Goal: Task Accomplishment & Management: Manage account settings

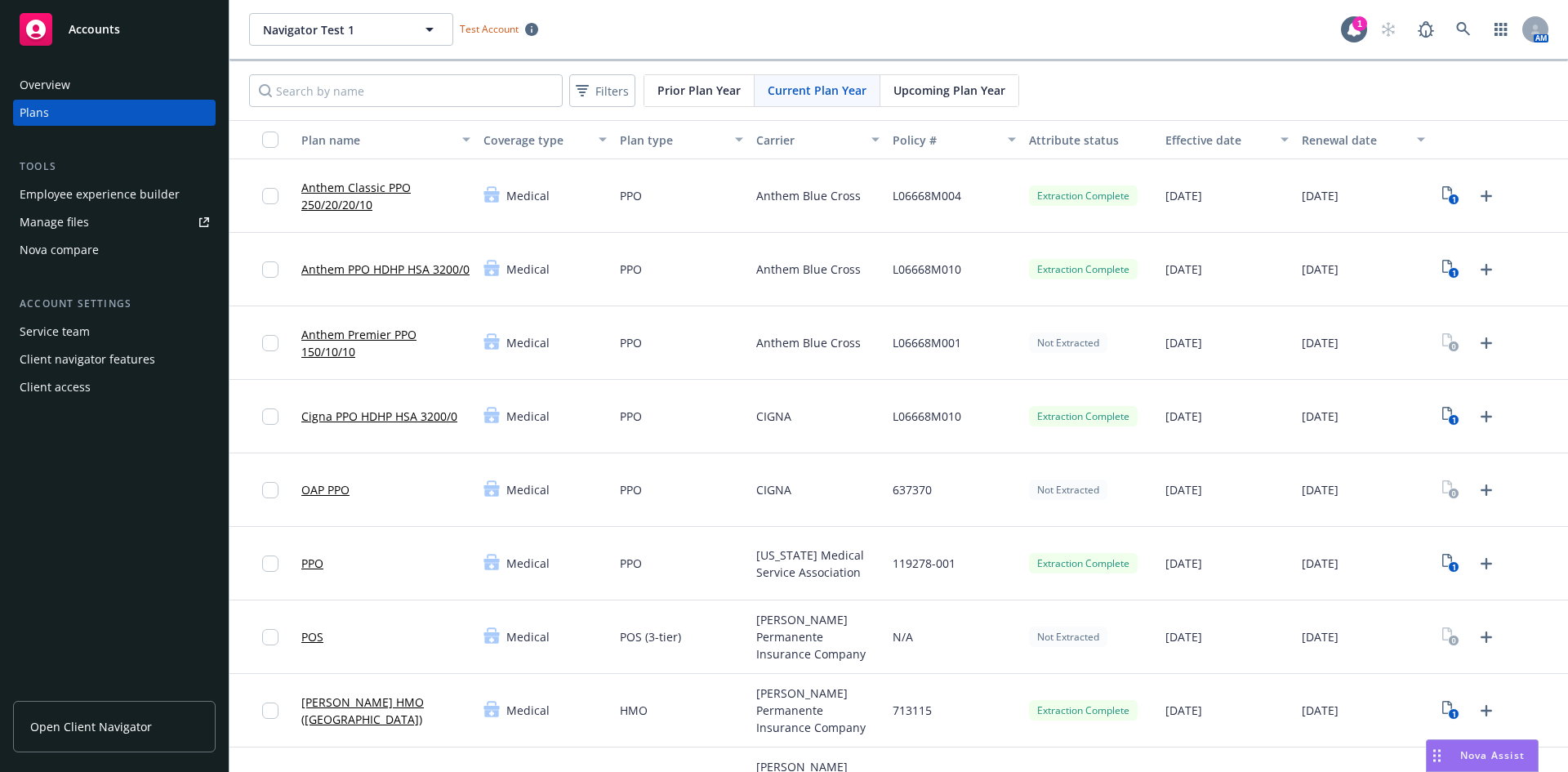
scroll to position [245, 0]
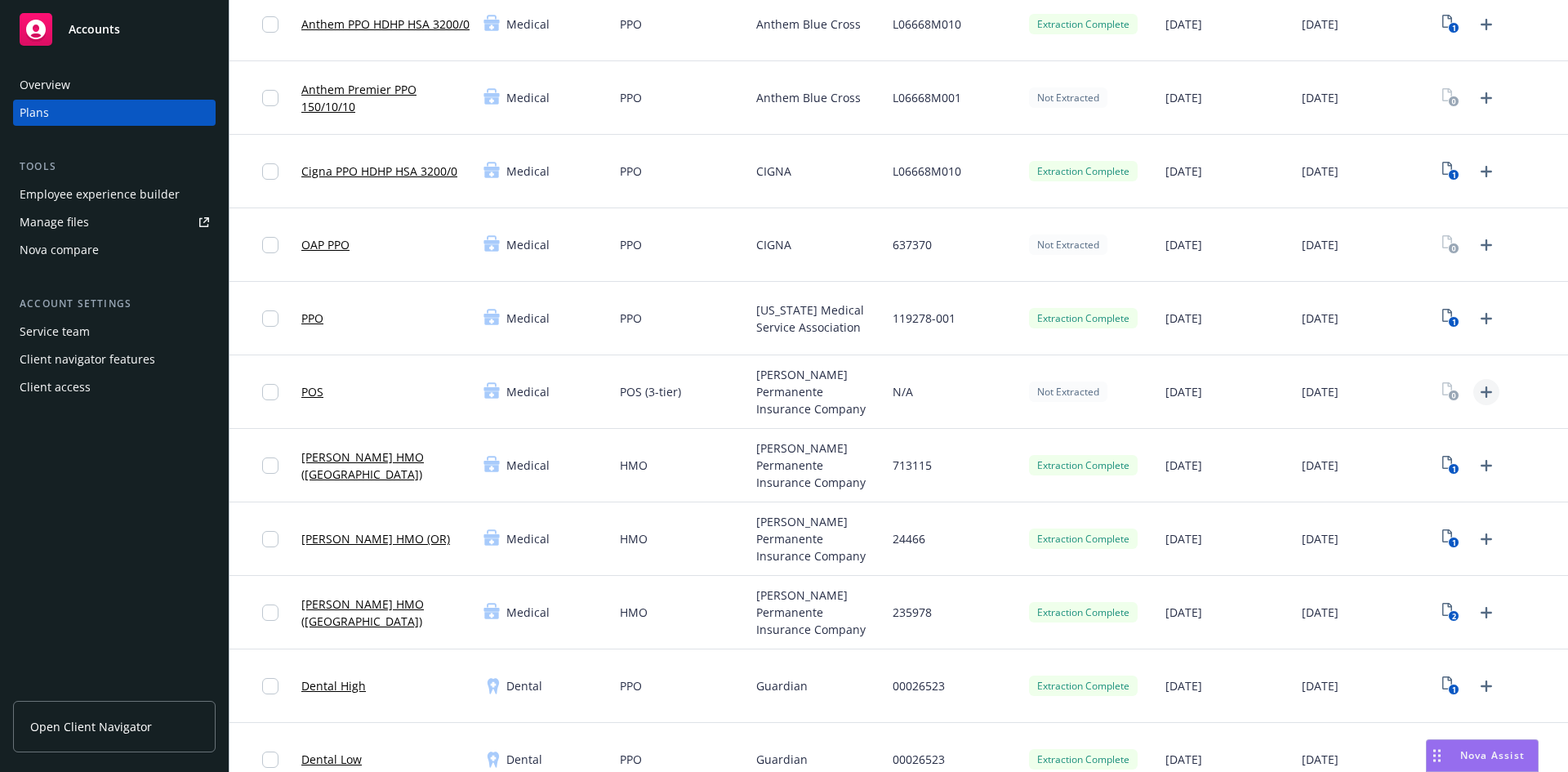
click at [1477, 386] on icon "Upload Plan Documents" at bounding box center [1486, 392] width 20 height 20
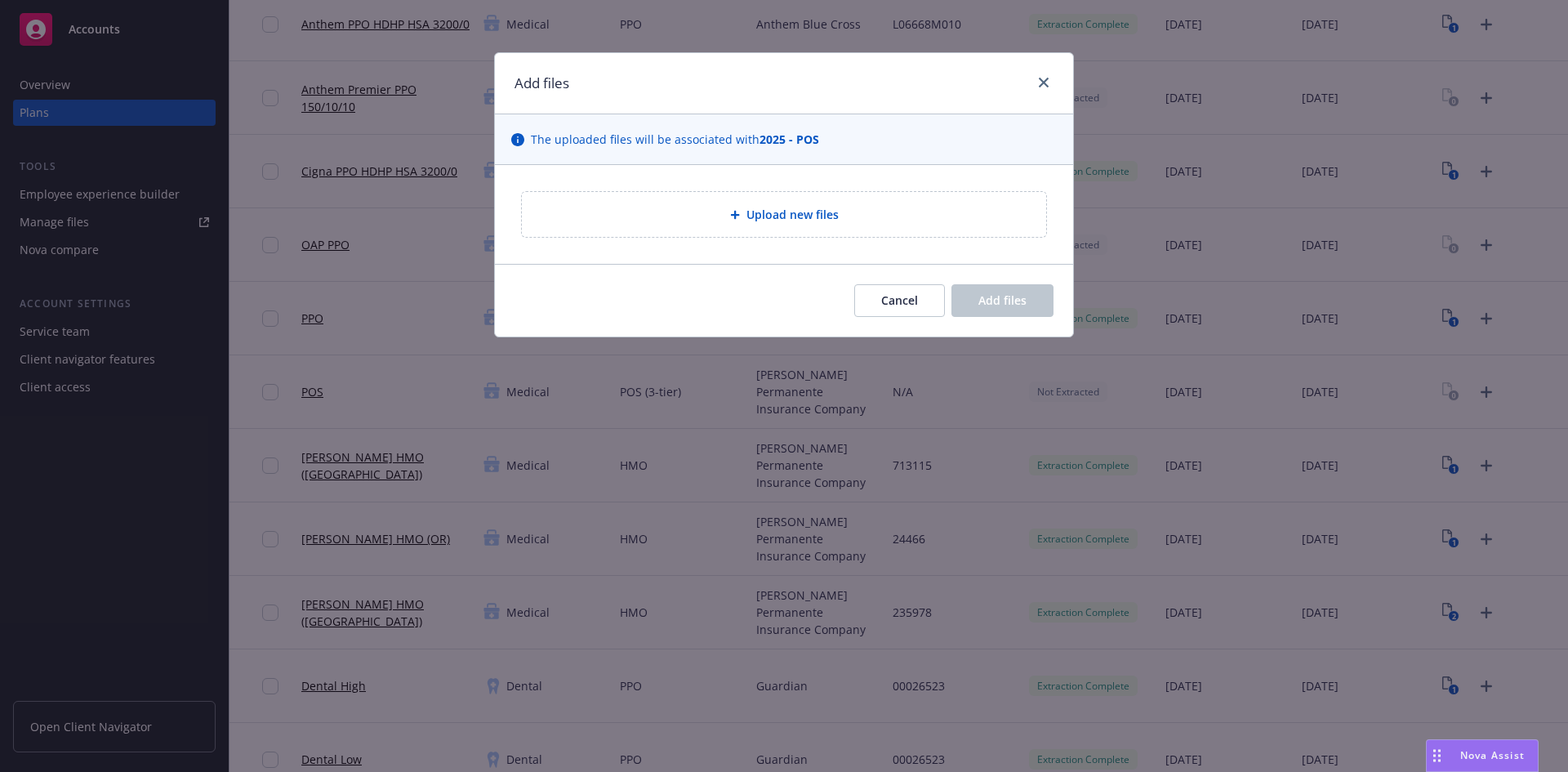
click at [815, 160] on div "The uploaded files will be associated with 2025 - POS" at bounding box center [784, 139] width 579 height 51
click at [787, 214] on span "Upload new files" at bounding box center [793, 213] width 92 height 17
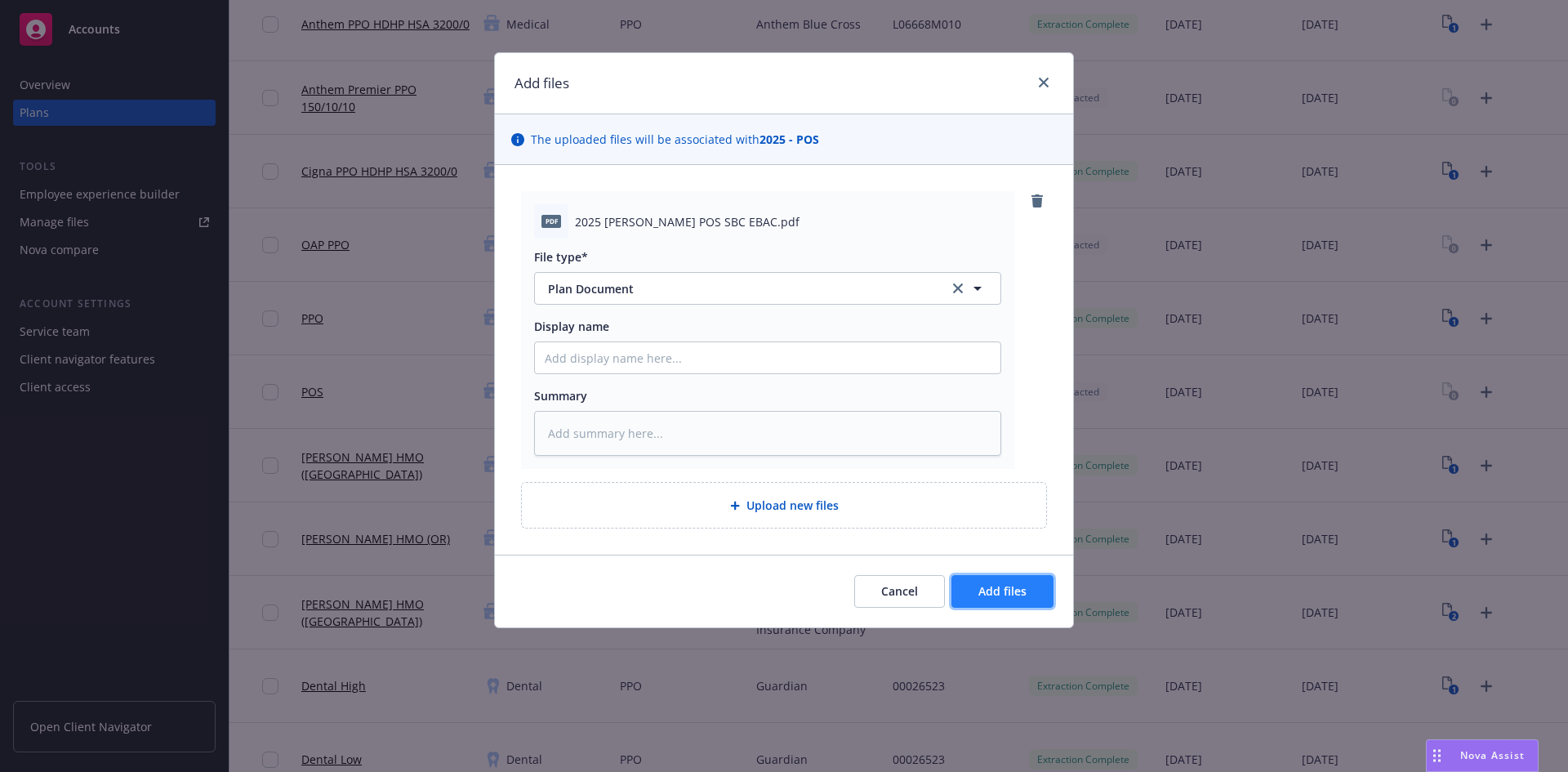
click at [988, 589] on span "Add files" at bounding box center [1002, 591] width 48 height 16
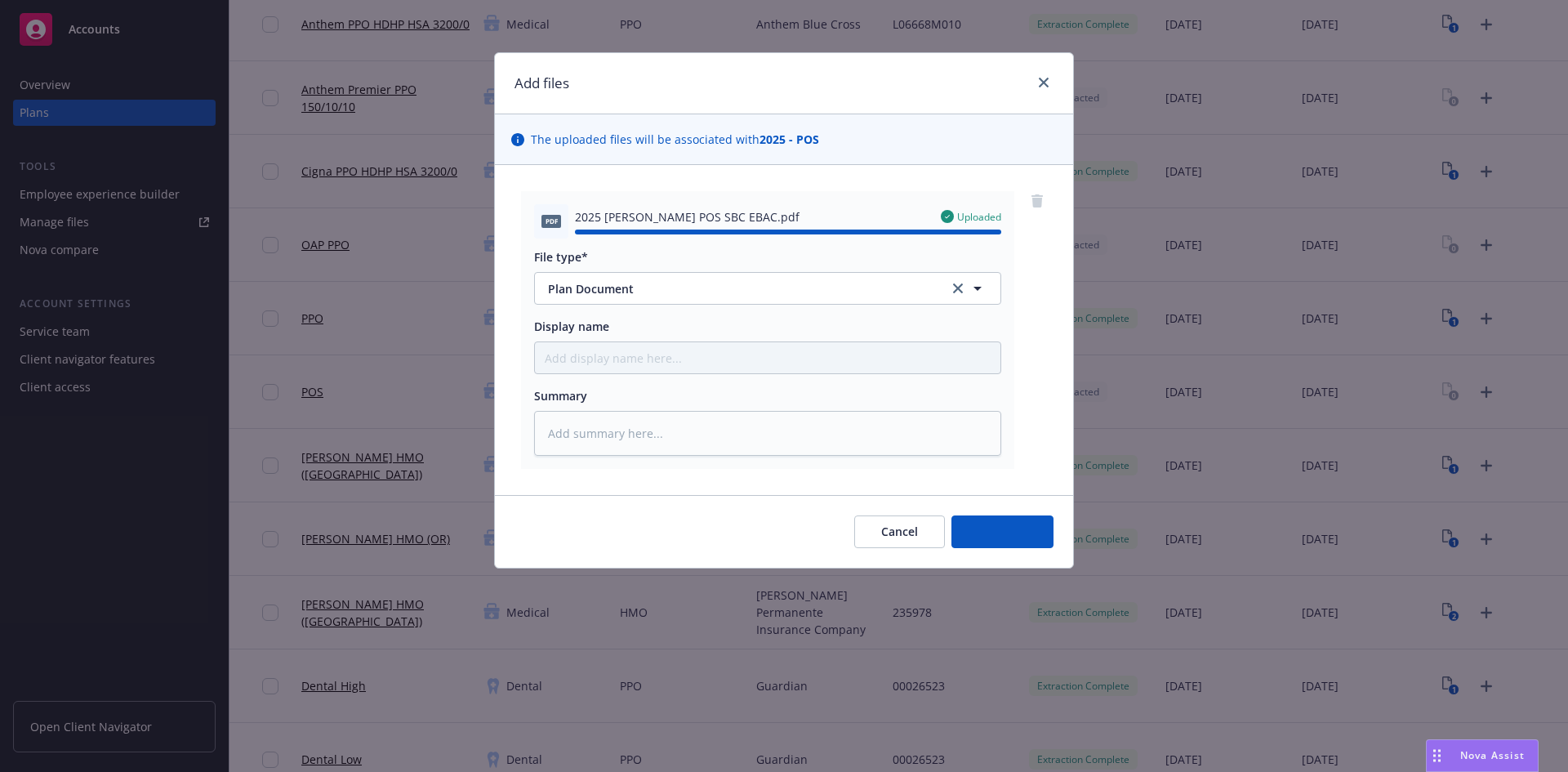
type textarea "x"
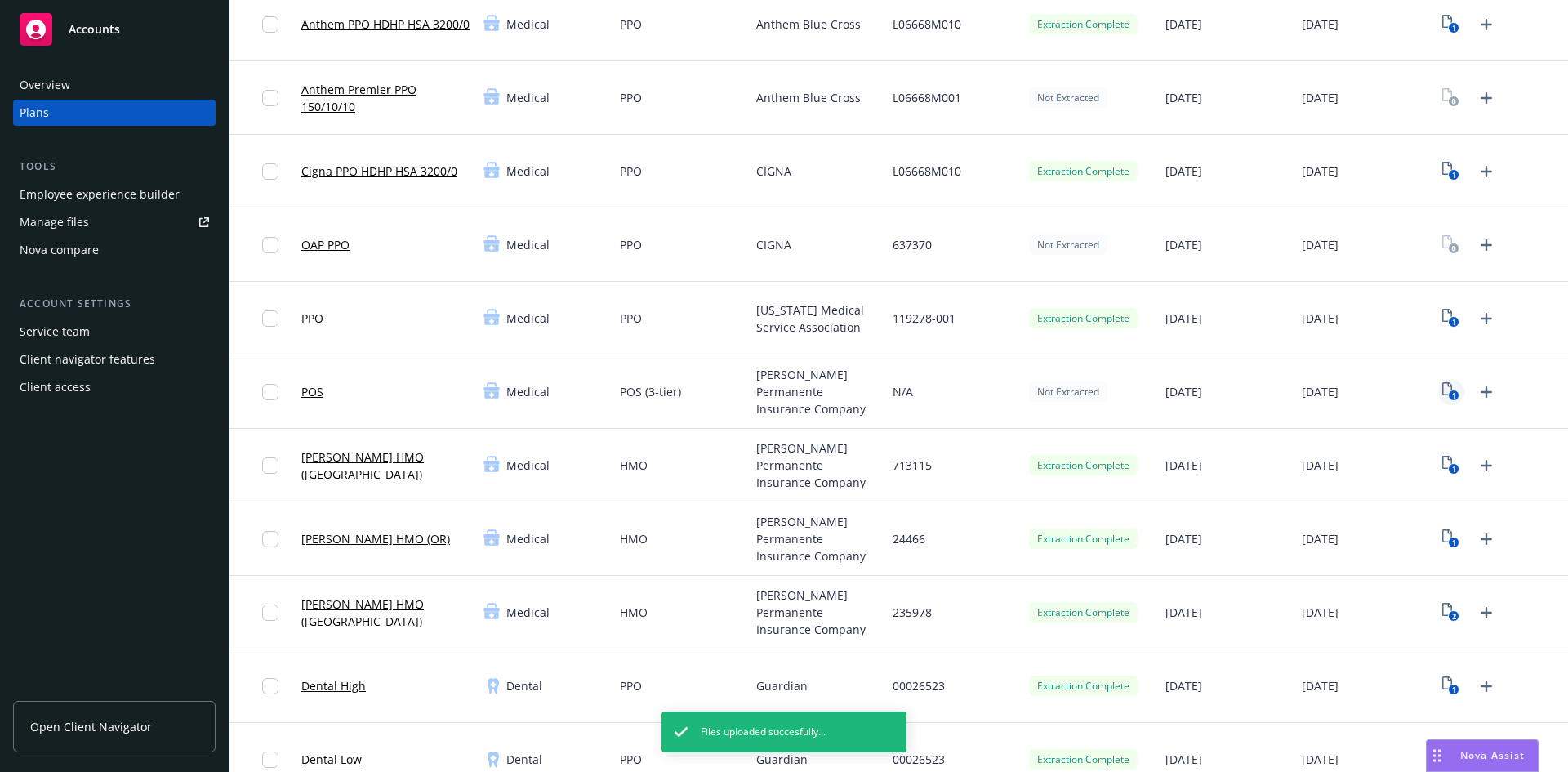
click at [1442, 390] on icon "1" at bounding box center [1450, 391] width 17 height 19
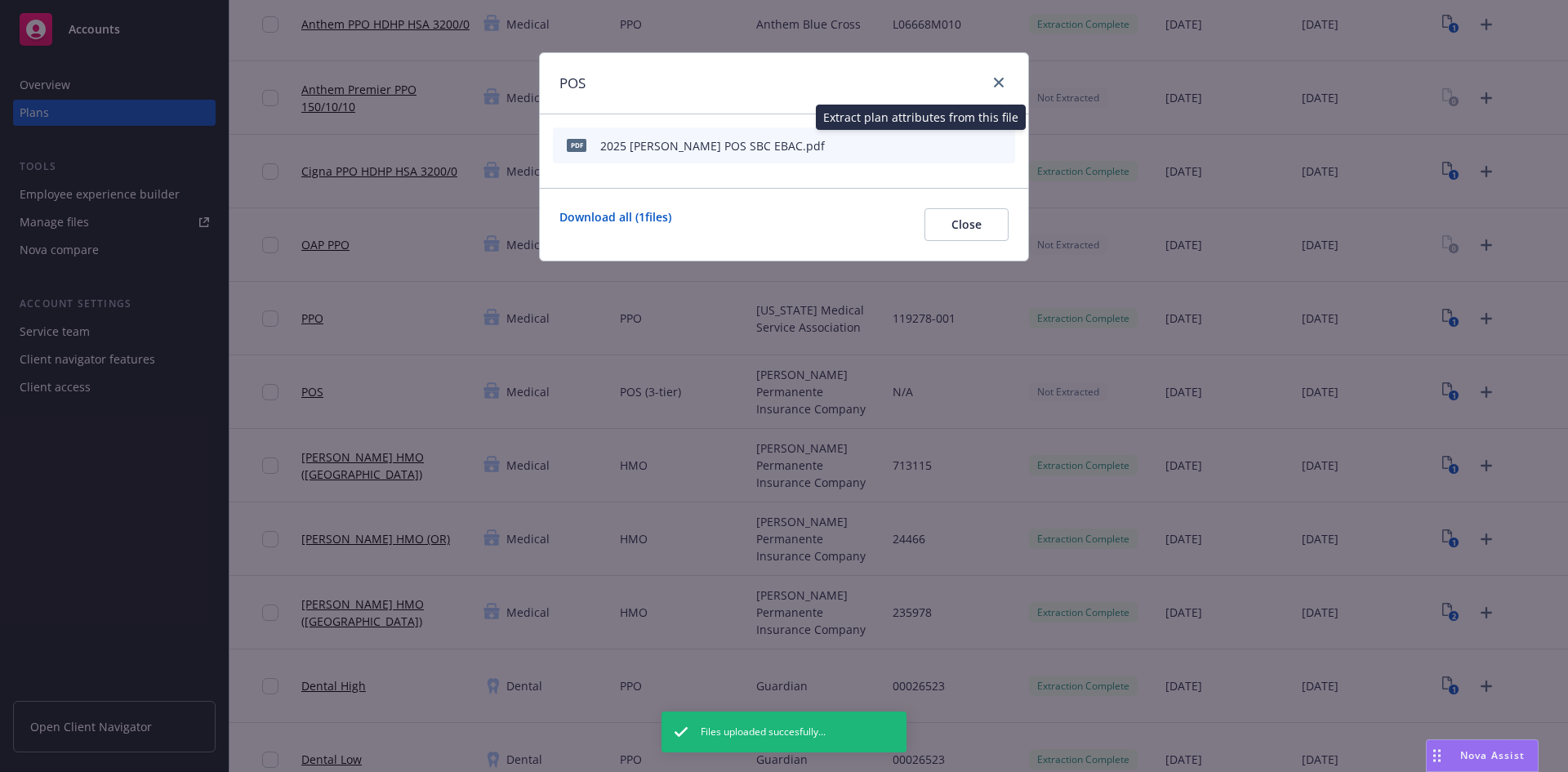
click at [921, 147] on icon "start extraction" at bounding box center [920, 149] width 7 height 7
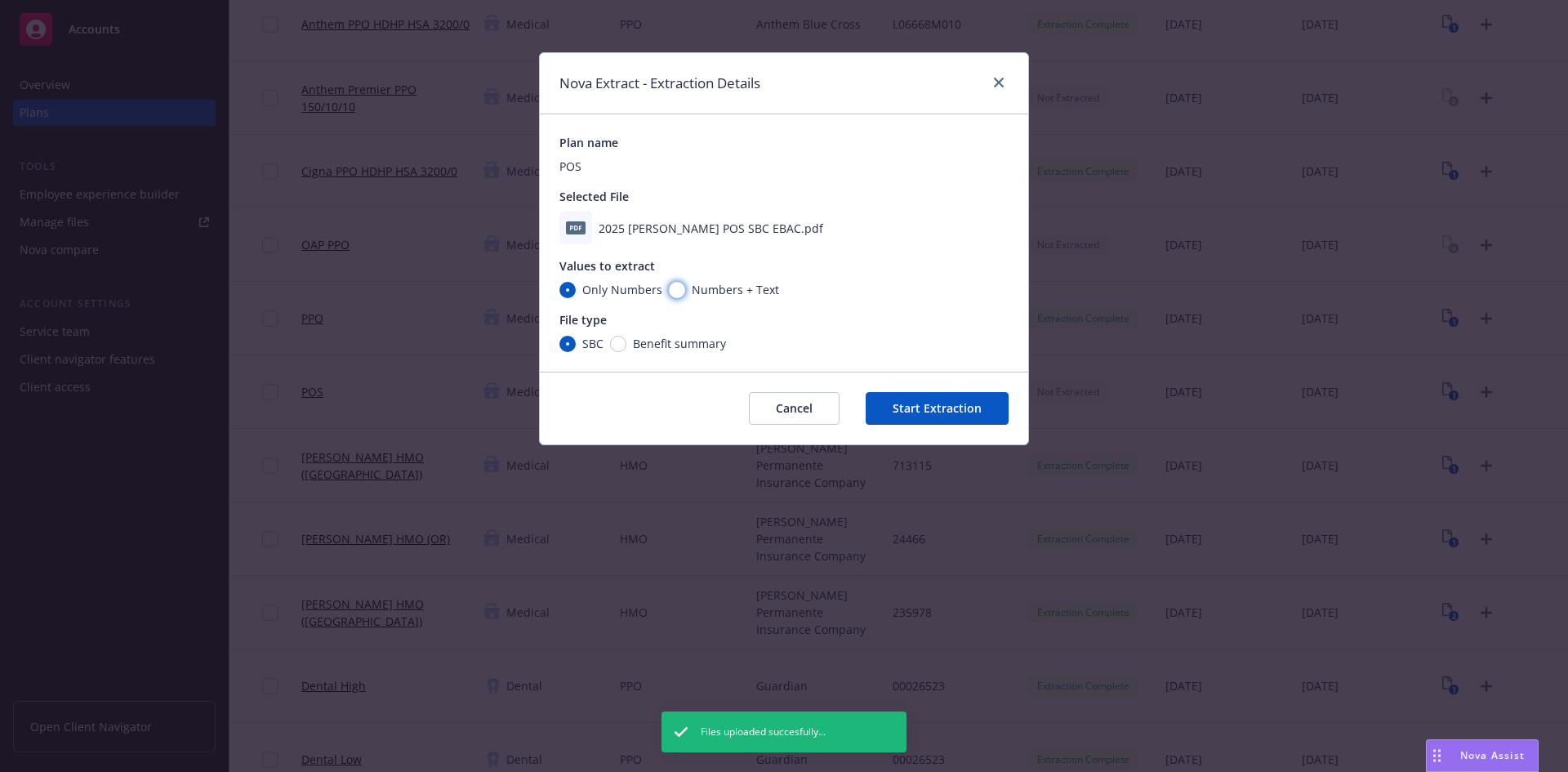
click at [677, 289] on input "Numbers + Text" at bounding box center [677, 290] width 17 height 17
radio input "true"
click at [880, 400] on button "Start Extraction" at bounding box center [936, 408] width 142 height 32
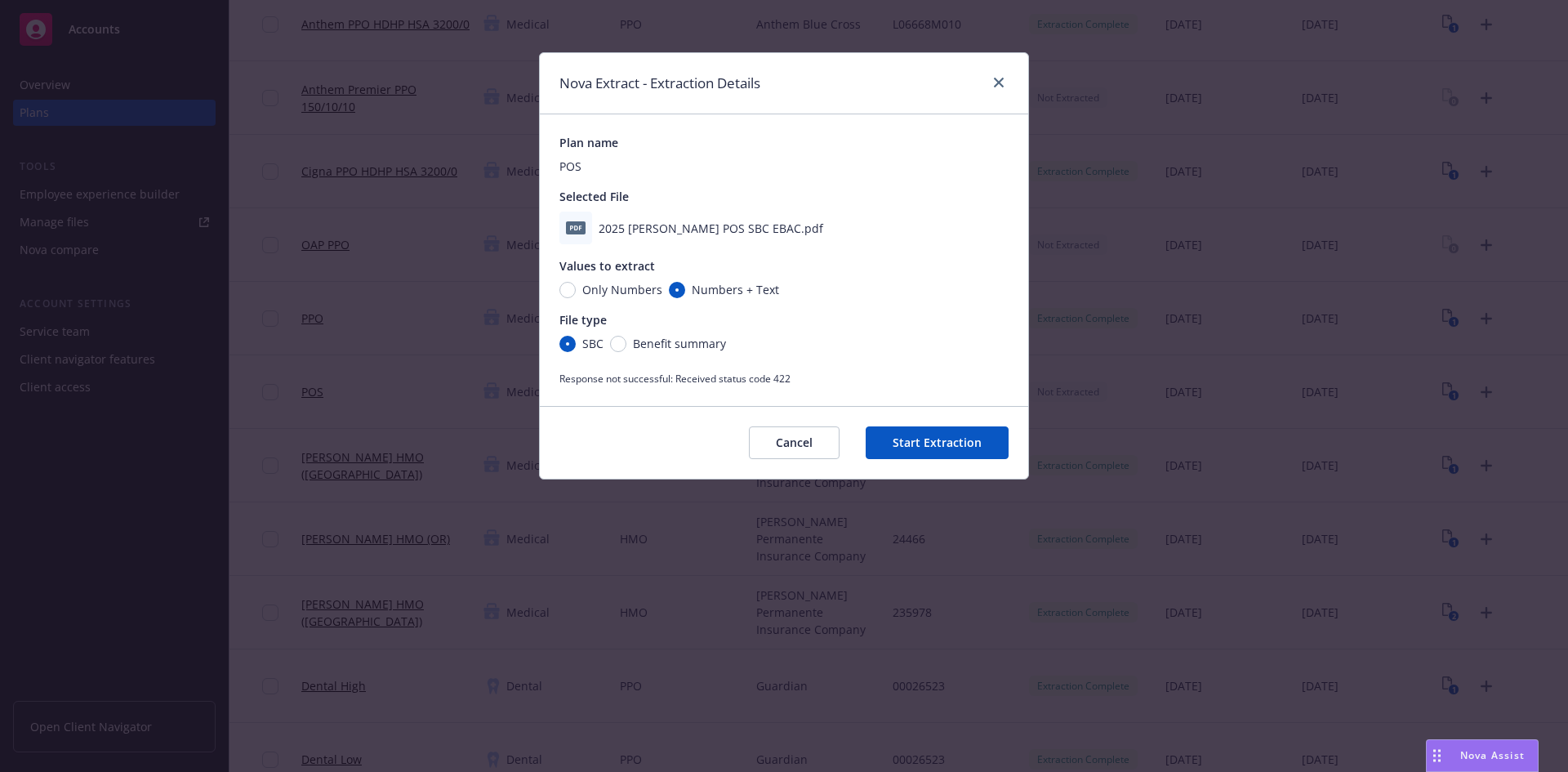
click at [939, 441] on button "Start Extraction" at bounding box center [936, 442] width 142 height 32
click at [797, 439] on button "Cancel" at bounding box center [794, 442] width 90 height 32
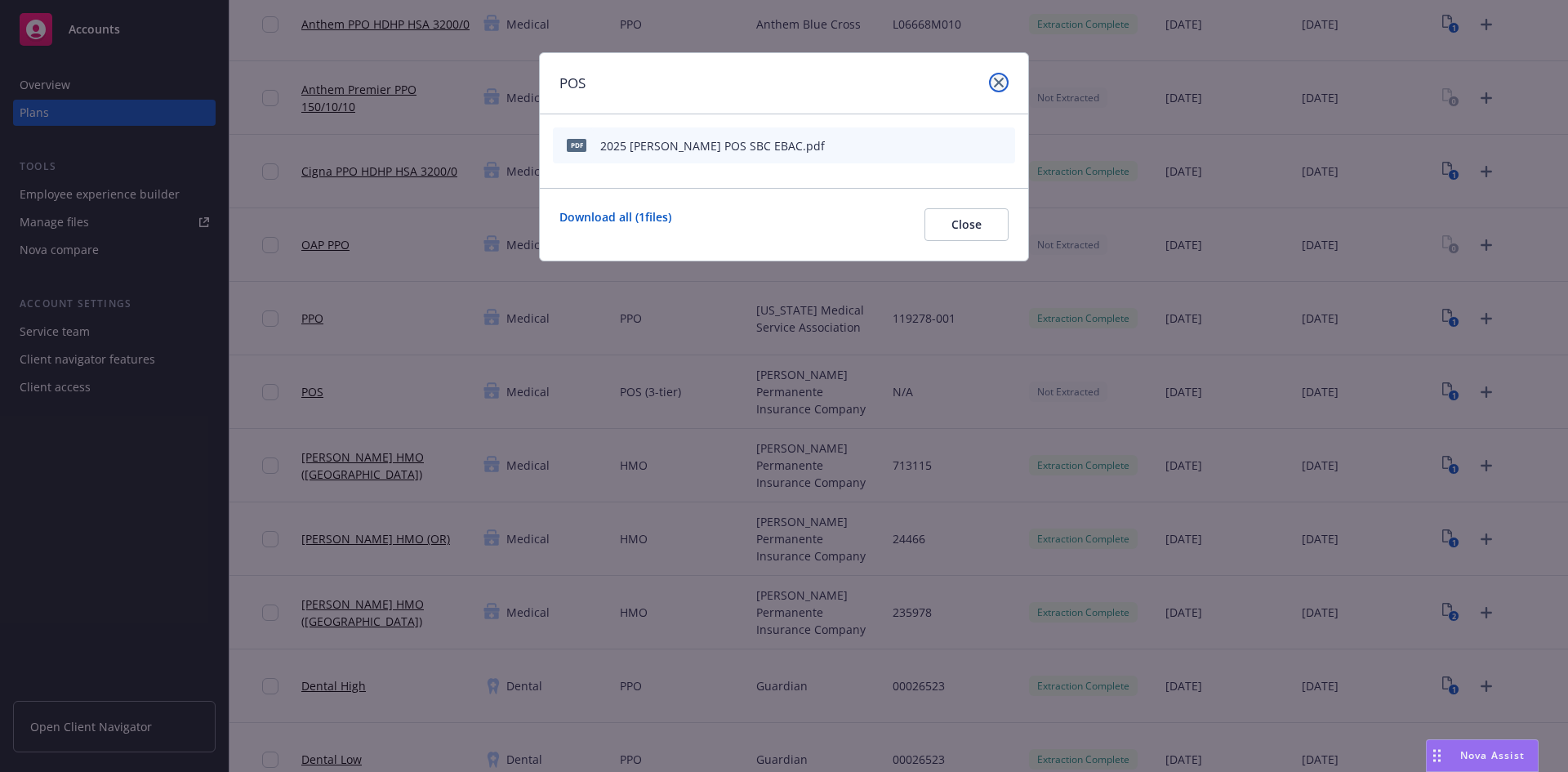
click at [999, 80] on icon "close" at bounding box center [999, 83] width 10 height 10
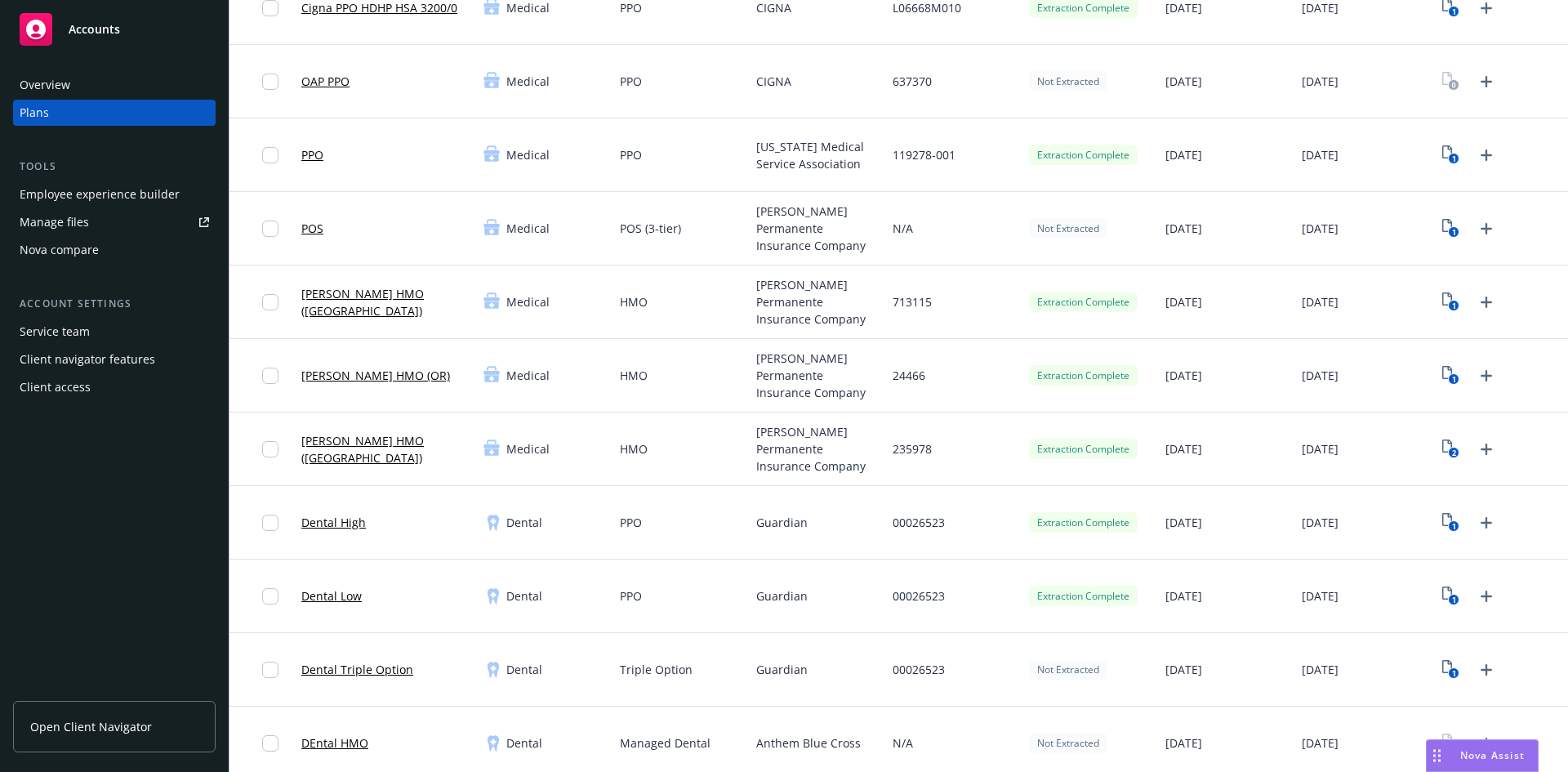
scroll to position [490, 0]
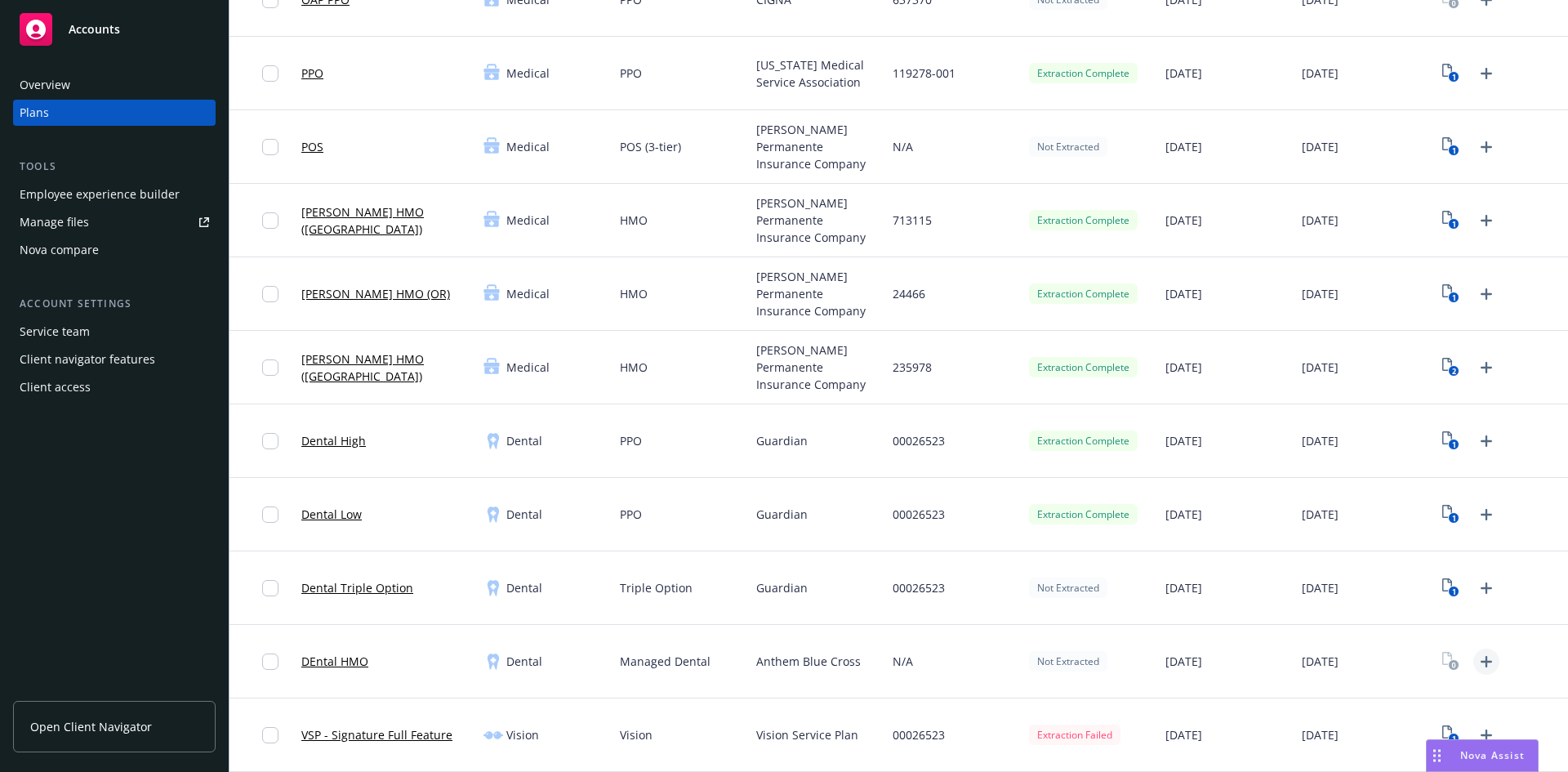
click at [1477, 663] on icon "Upload Plan Documents" at bounding box center [1486, 661] width 20 height 20
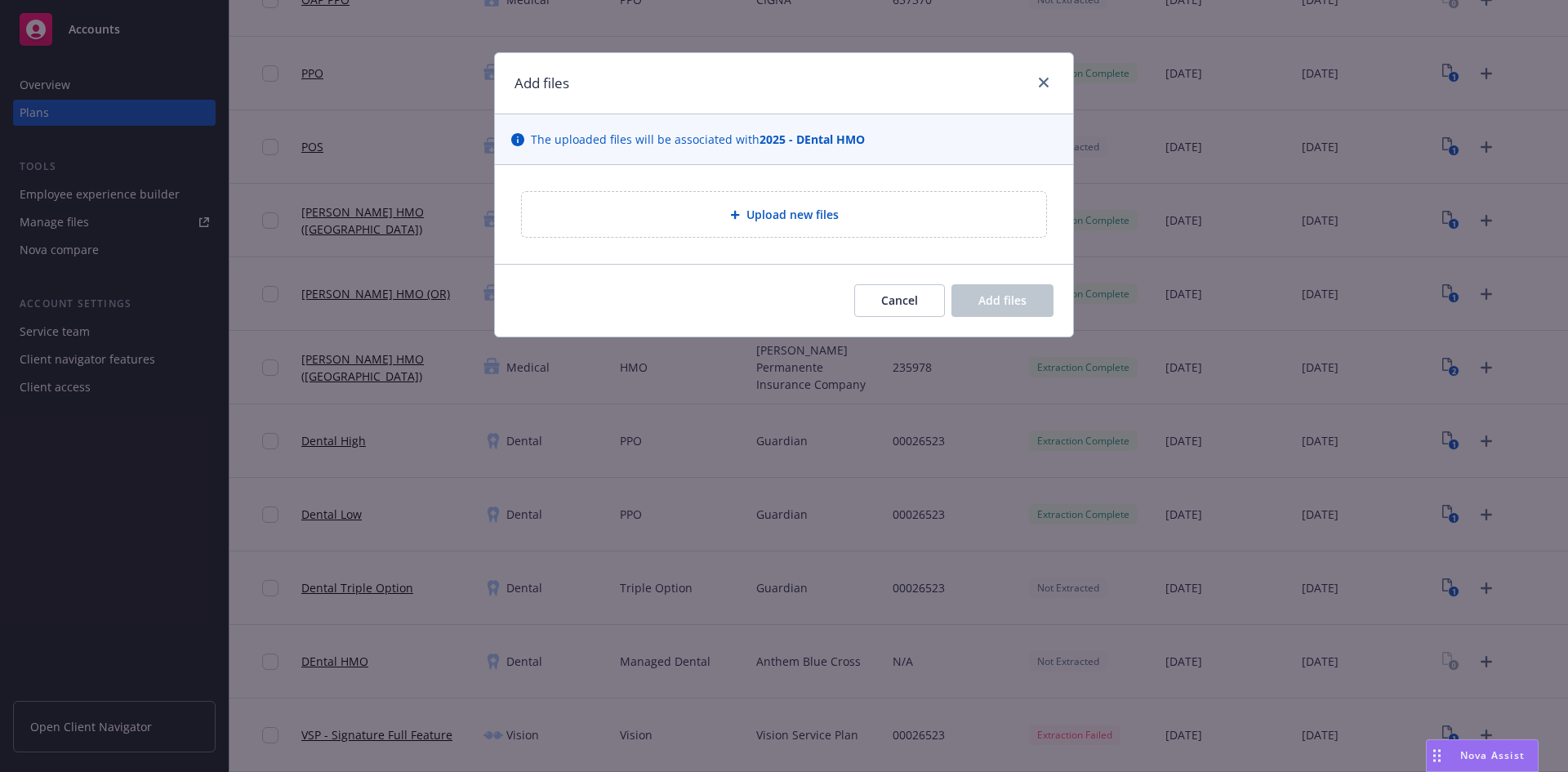
click at [890, 206] on div "Upload new files" at bounding box center [783, 214] width 498 height 19
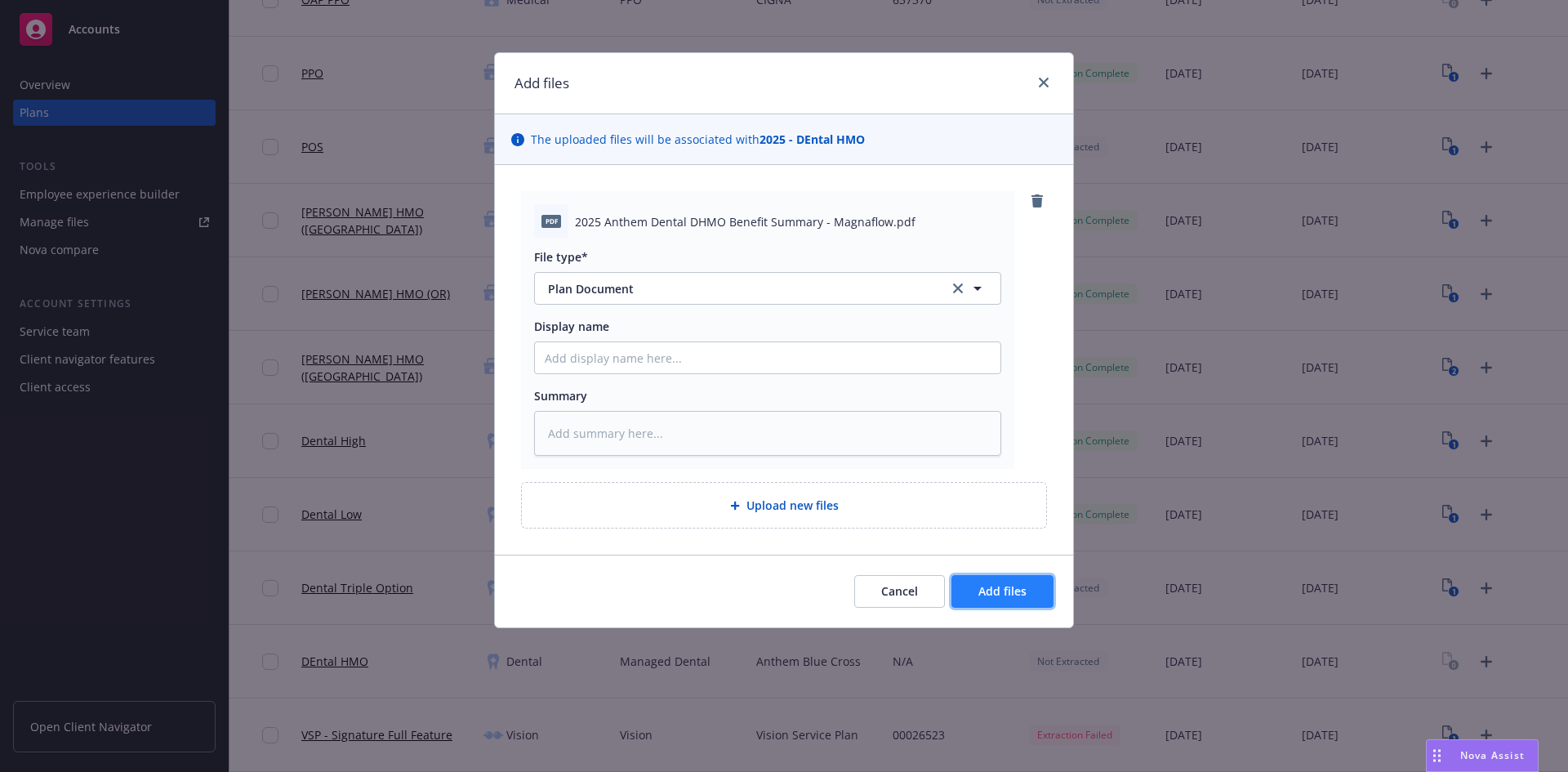
click at [1014, 587] on span "Add files" at bounding box center [1002, 591] width 48 height 16
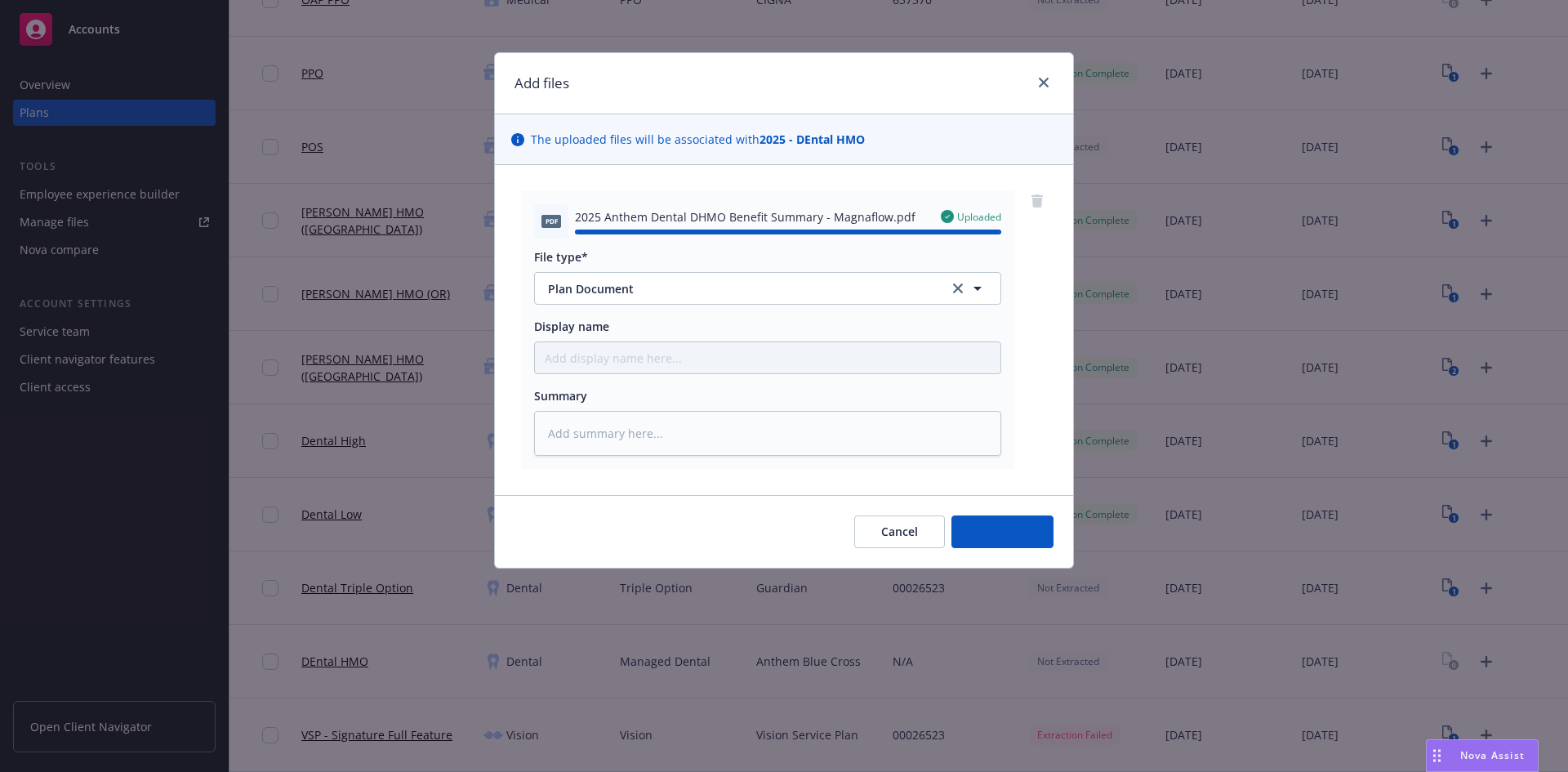
type textarea "x"
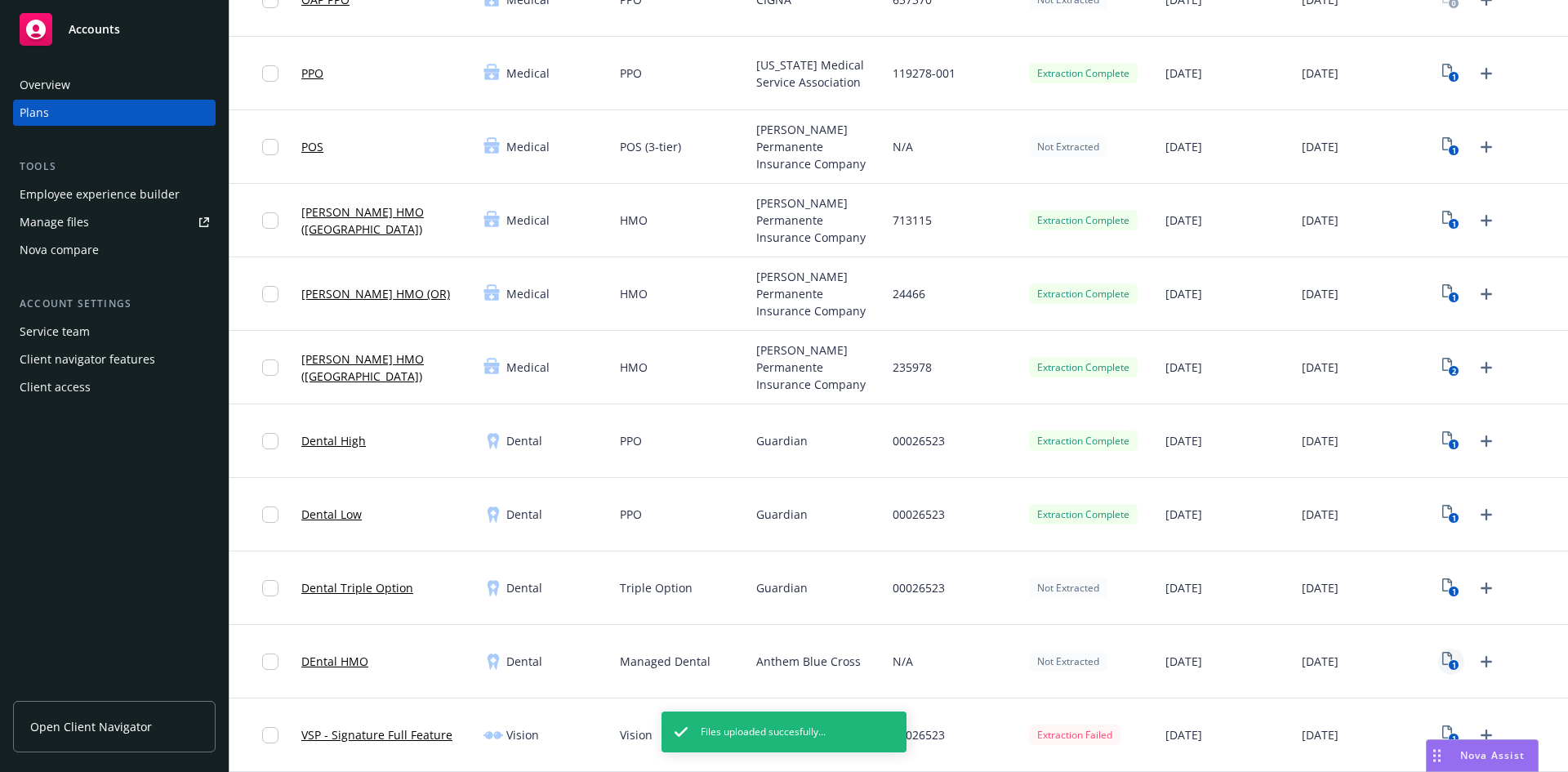
click at [1442, 658] on icon "View Plan Documents" at bounding box center [1447, 657] width 10 height 13
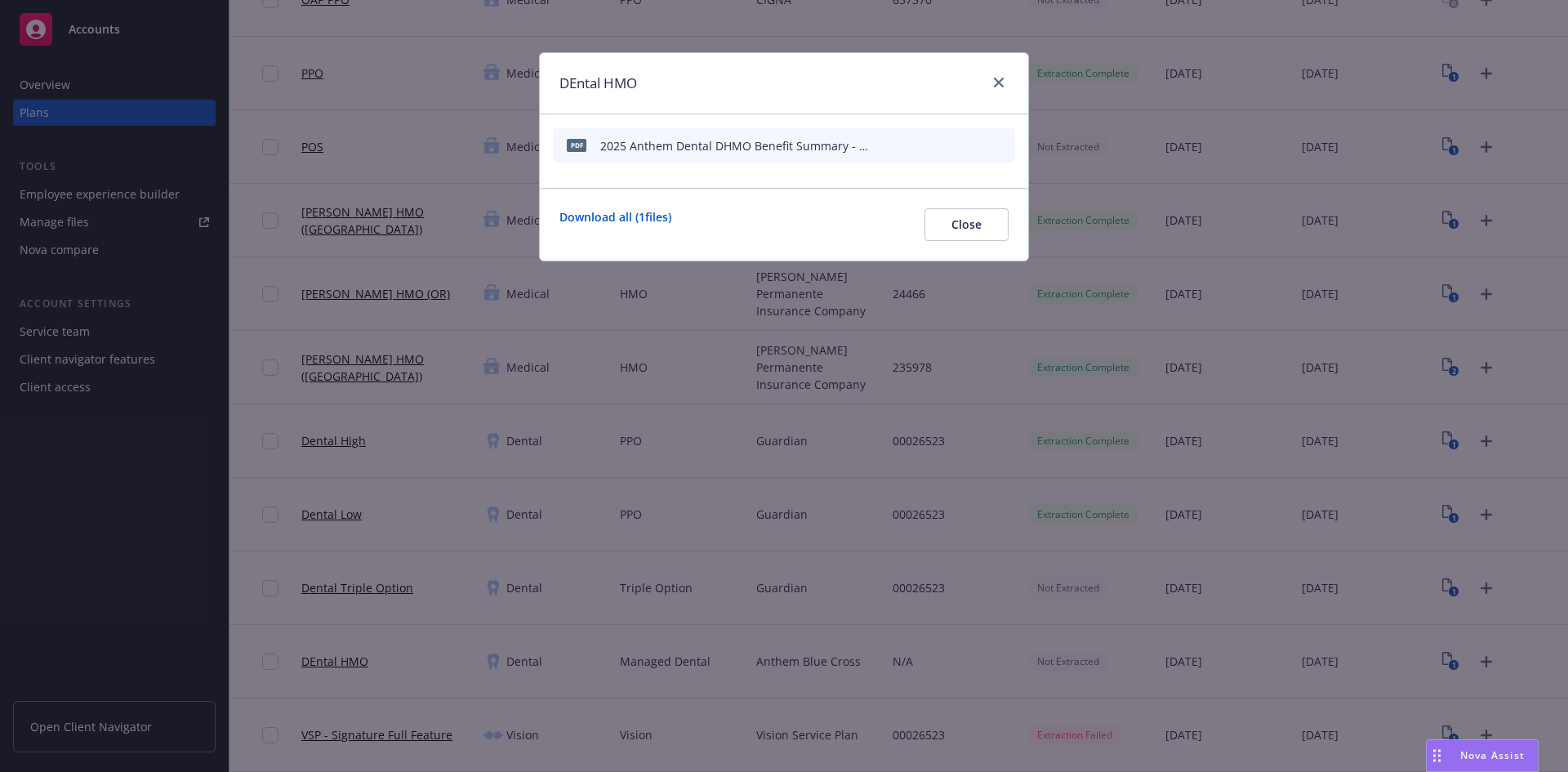
click at [921, 149] on icon "start extraction" at bounding box center [920, 149] width 7 height 7
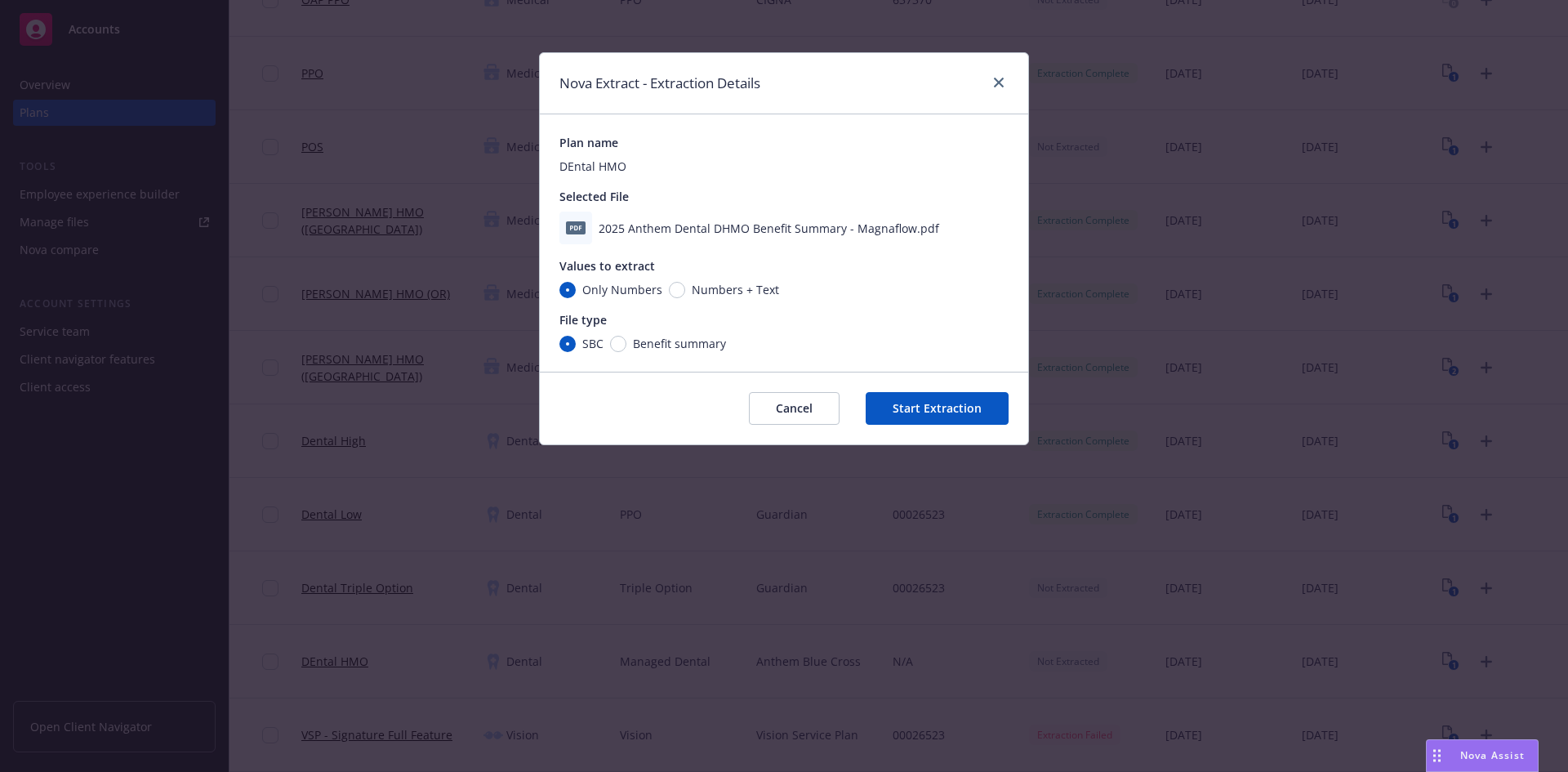
click at [604, 351] on div "SBC Benefit summary" at bounding box center [643, 343] width 167 height 17
click at [616, 346] on input "Benefit summary" at bounding box center [618, 344] width 17 height 17
radio input "true"
click at [946, 405] on button "Start Extraction" at bounding box center [936, 408] width 142 height 32
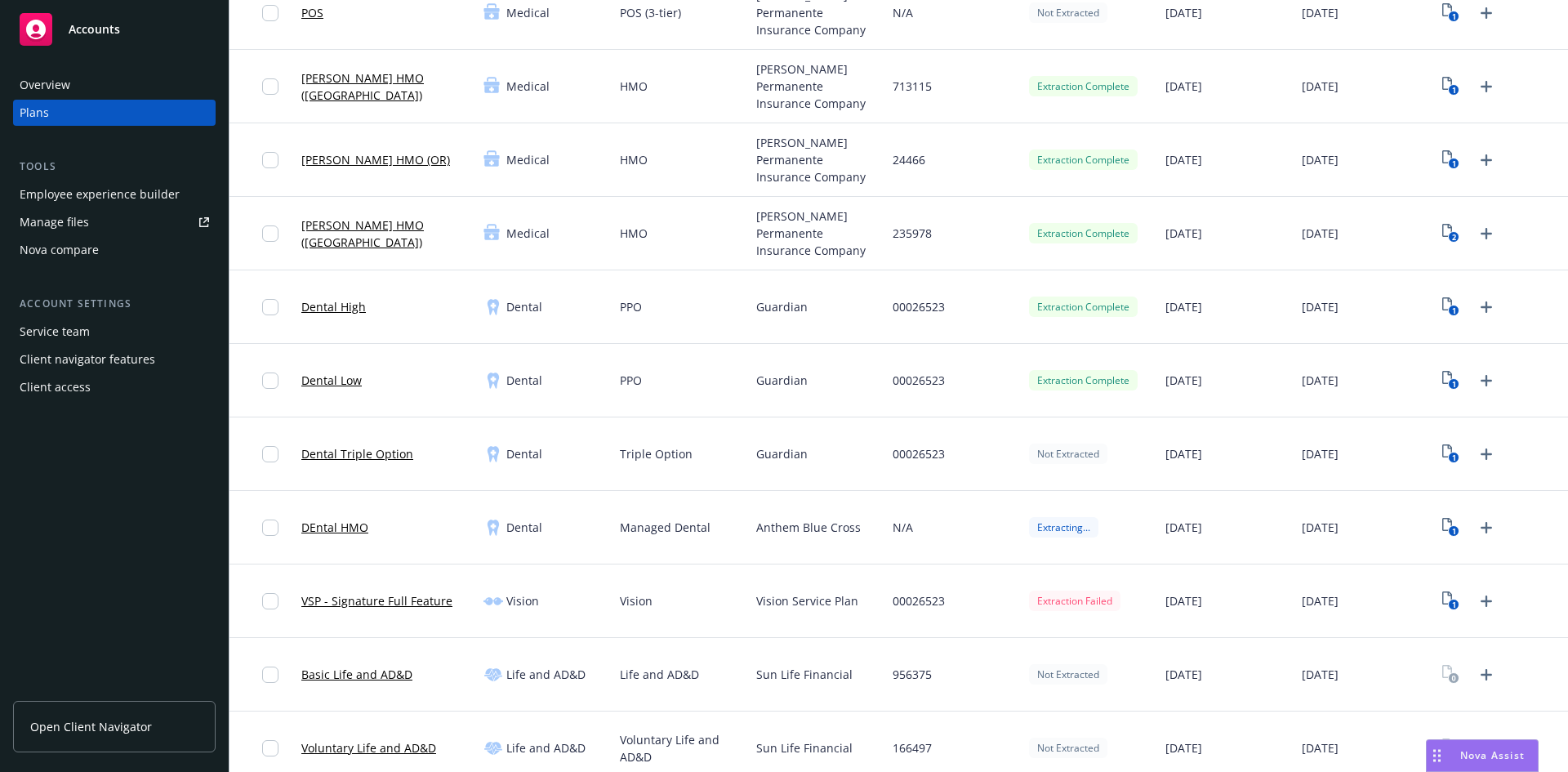
scroll to position [653, 0]
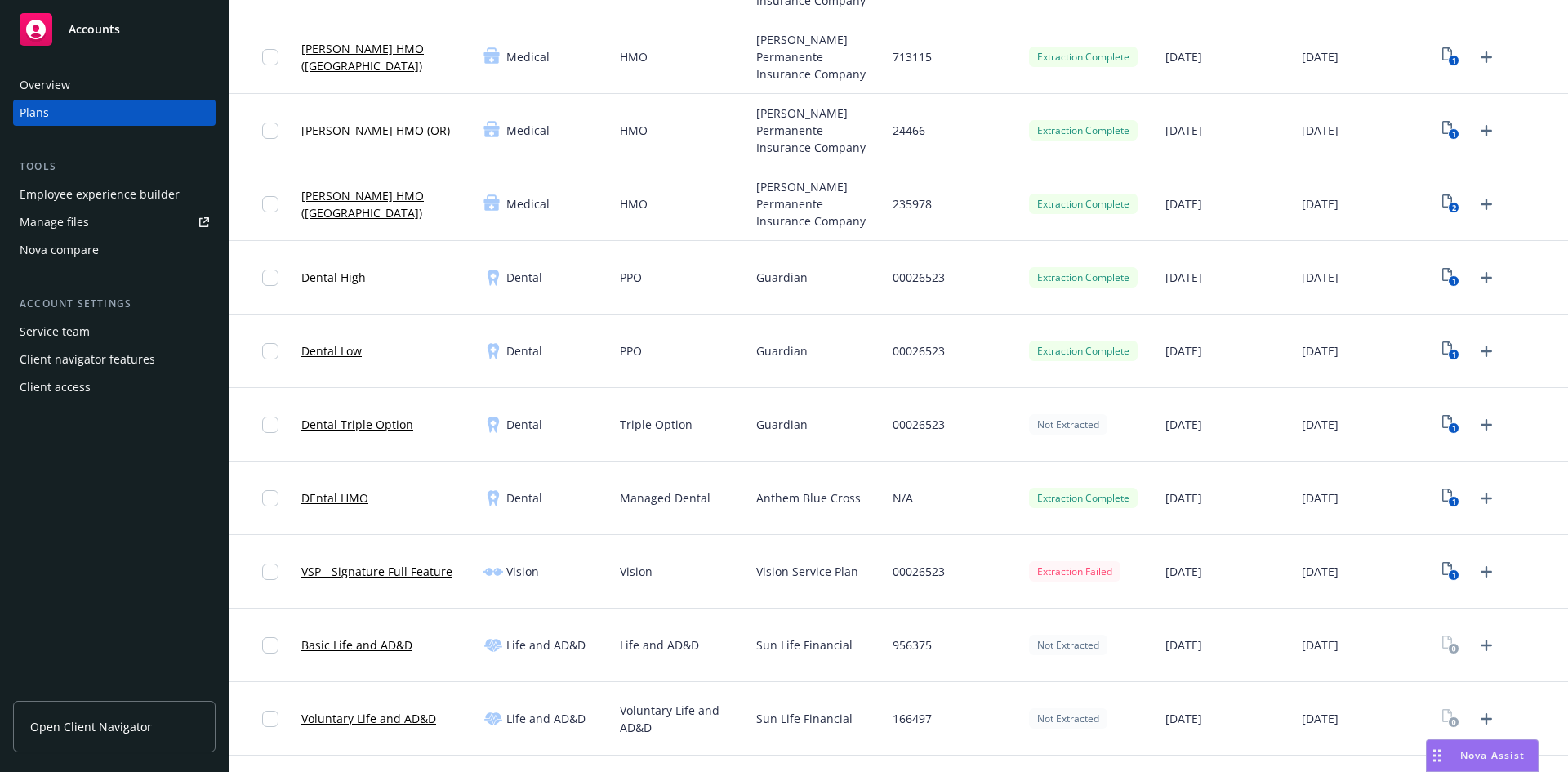
click at [351, 497] on link "DEntal HMO" at bounding box center [335, 497] width 67 height 17
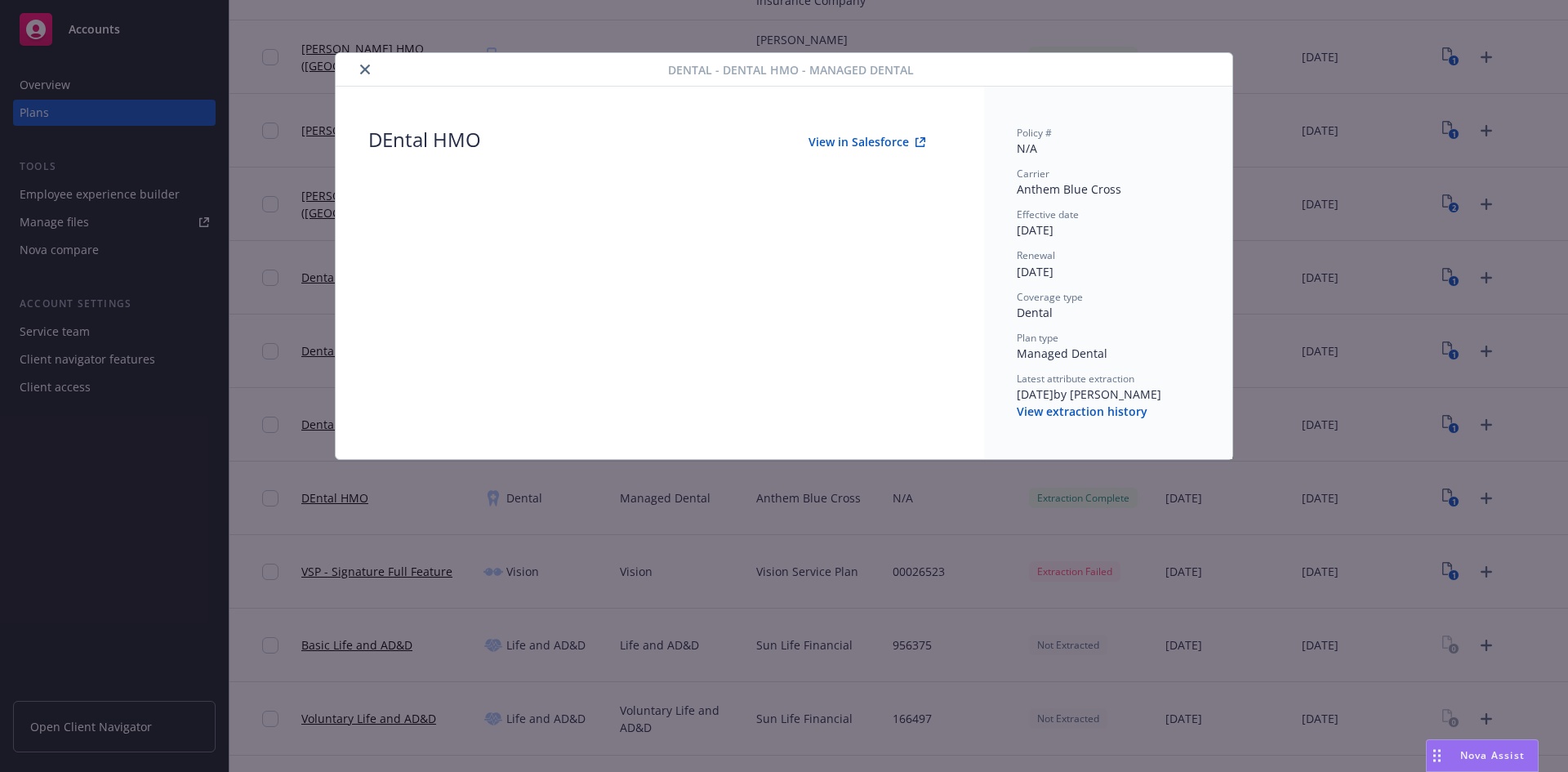
click at [895, 142] on button "View in Salesforce" at bounding box center [867, 141] width 169 height 32
click at [370, 74] on button "close" at bounding box center [365, 70] width 20 height 20
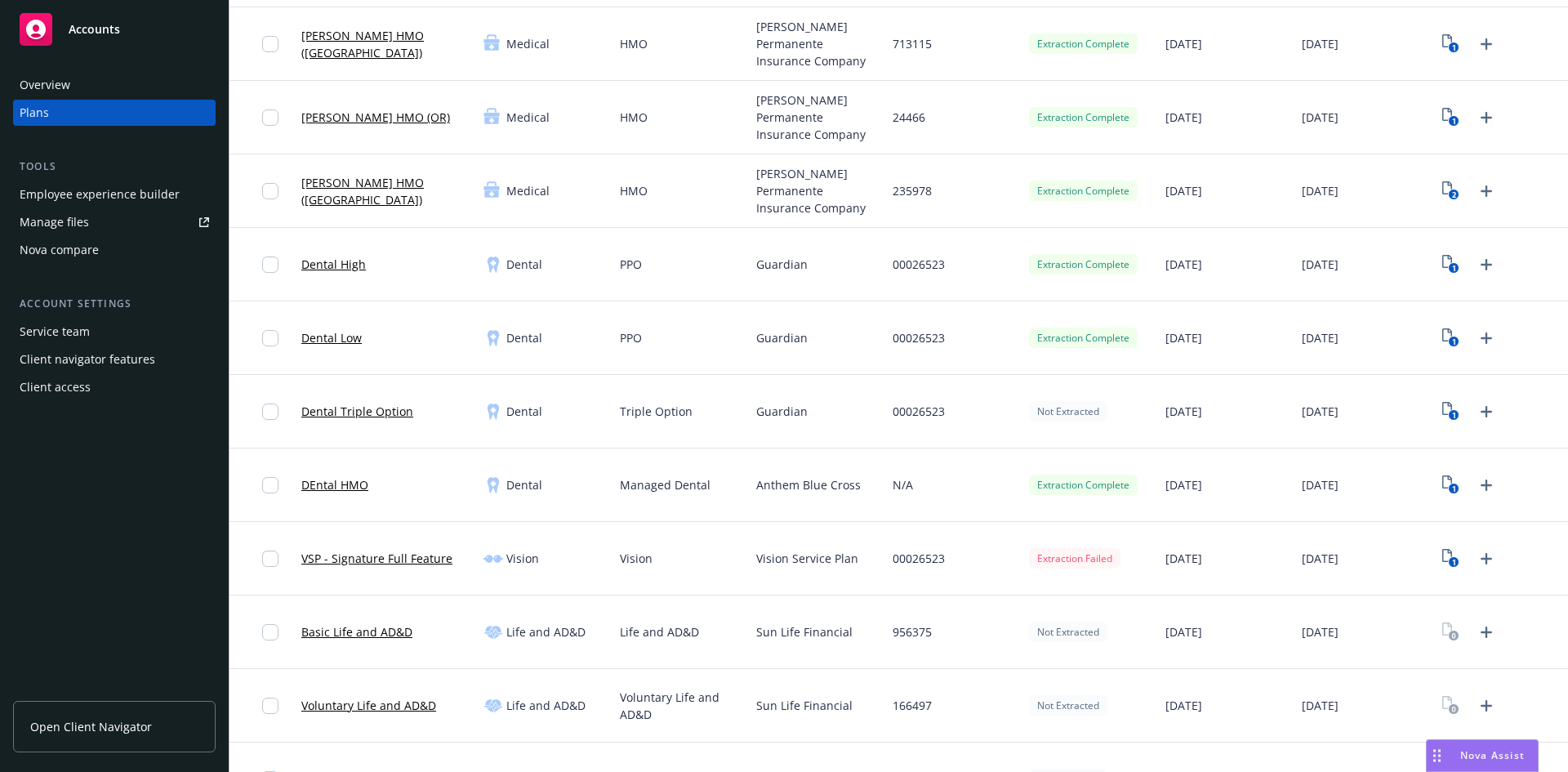
scroll to position [653, 0]
